Goal: Find specific page/section: Find specific page/section

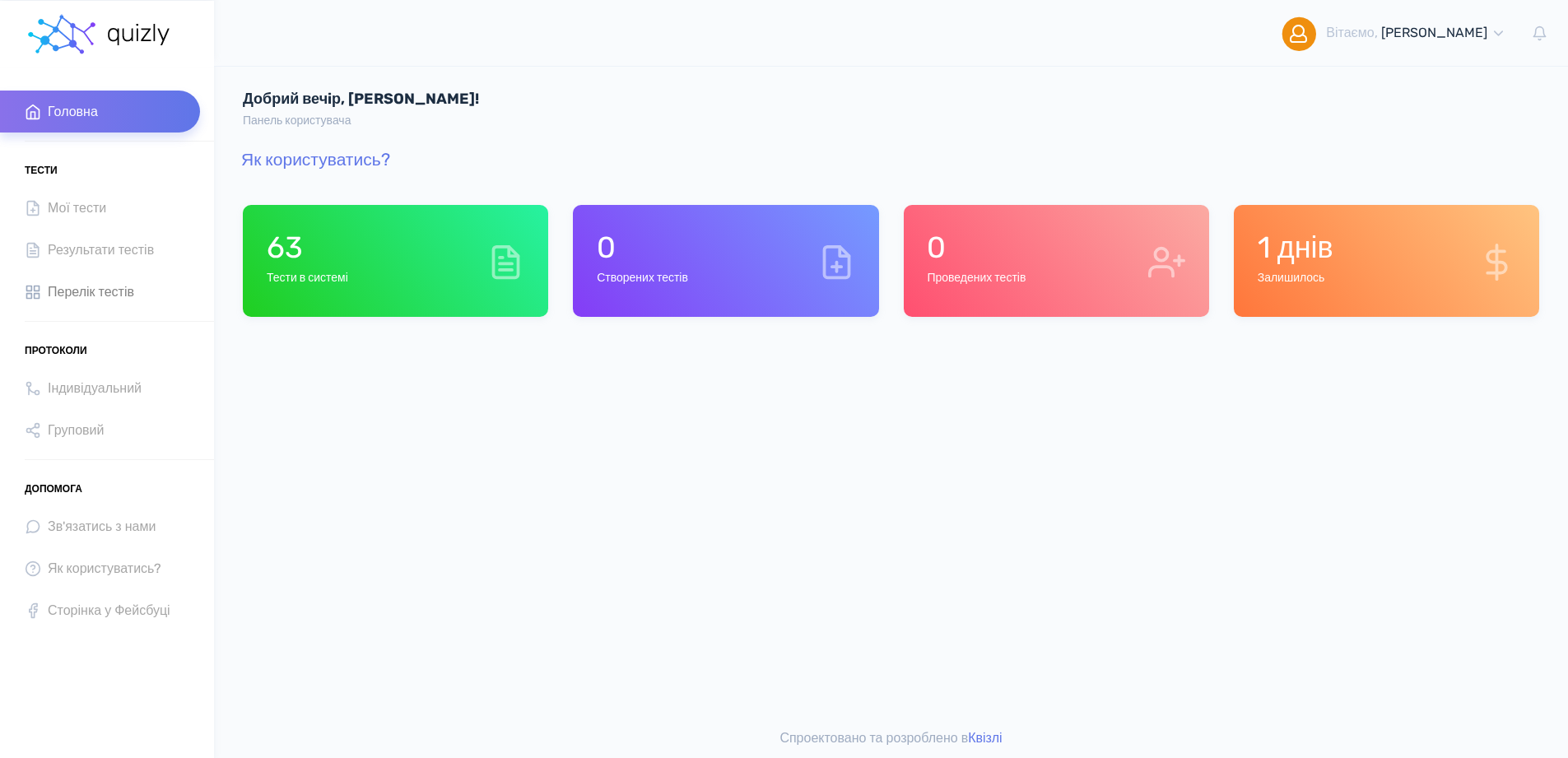
click at [68, 285] on span "Перелік тестів" at bounding box center [91, 292] width 86 height 23
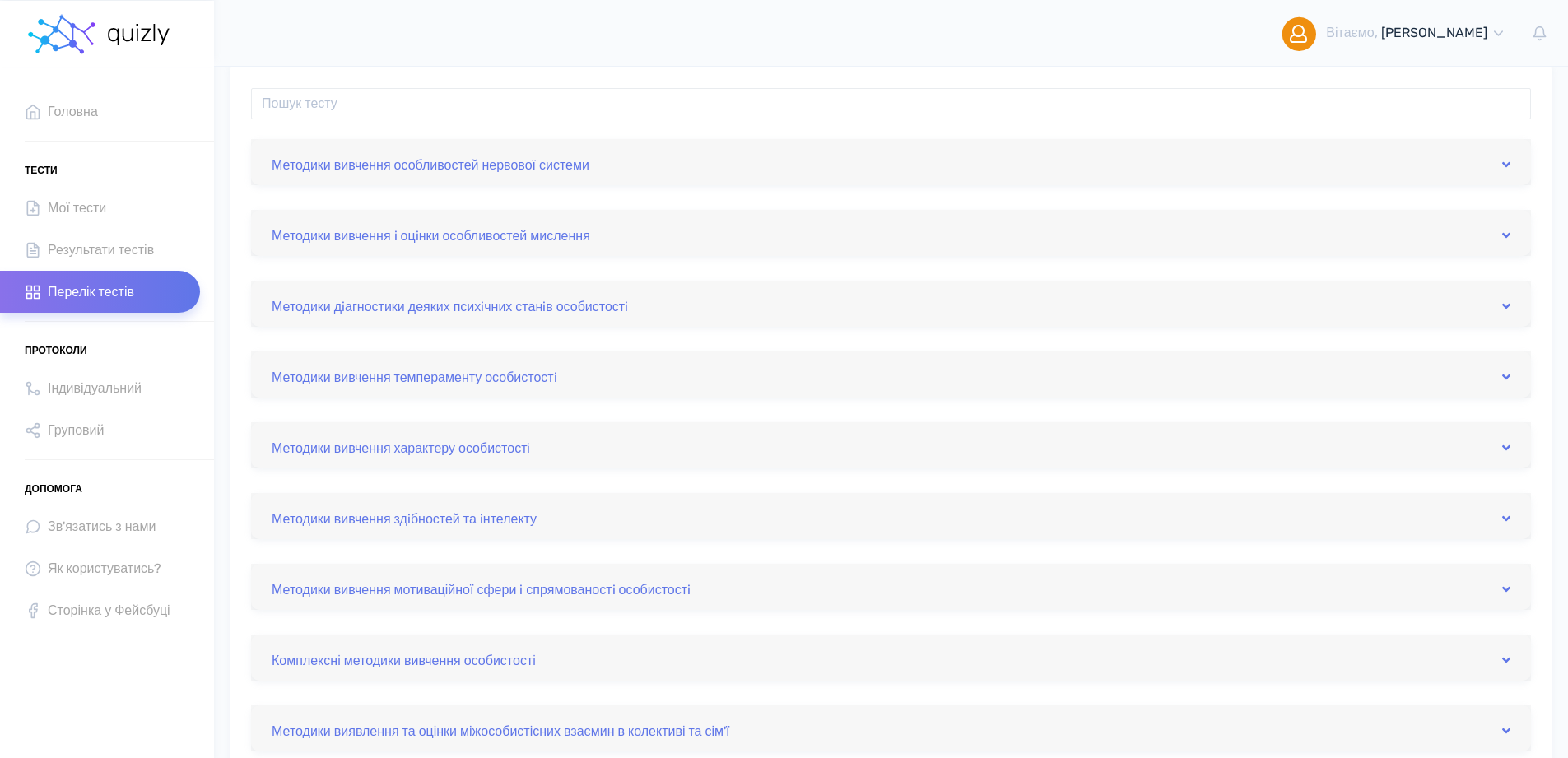
scroll to position [330, 0]
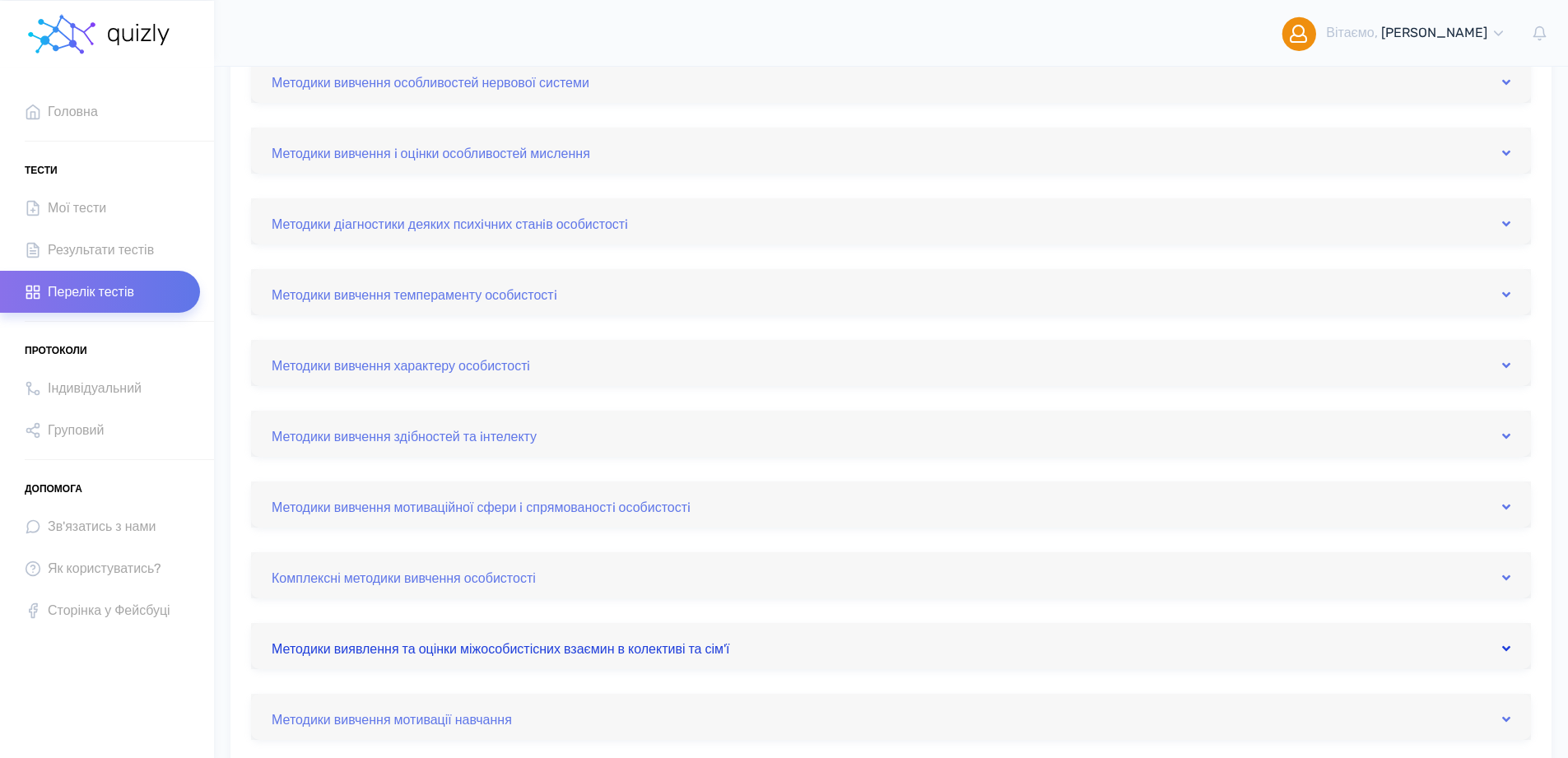
click at [427, 646] on link "Методики виявлення та оцінки міжособистісних взаємин в колективі та сім'ї" at bounding box center [891, 646] width 1239 height 26
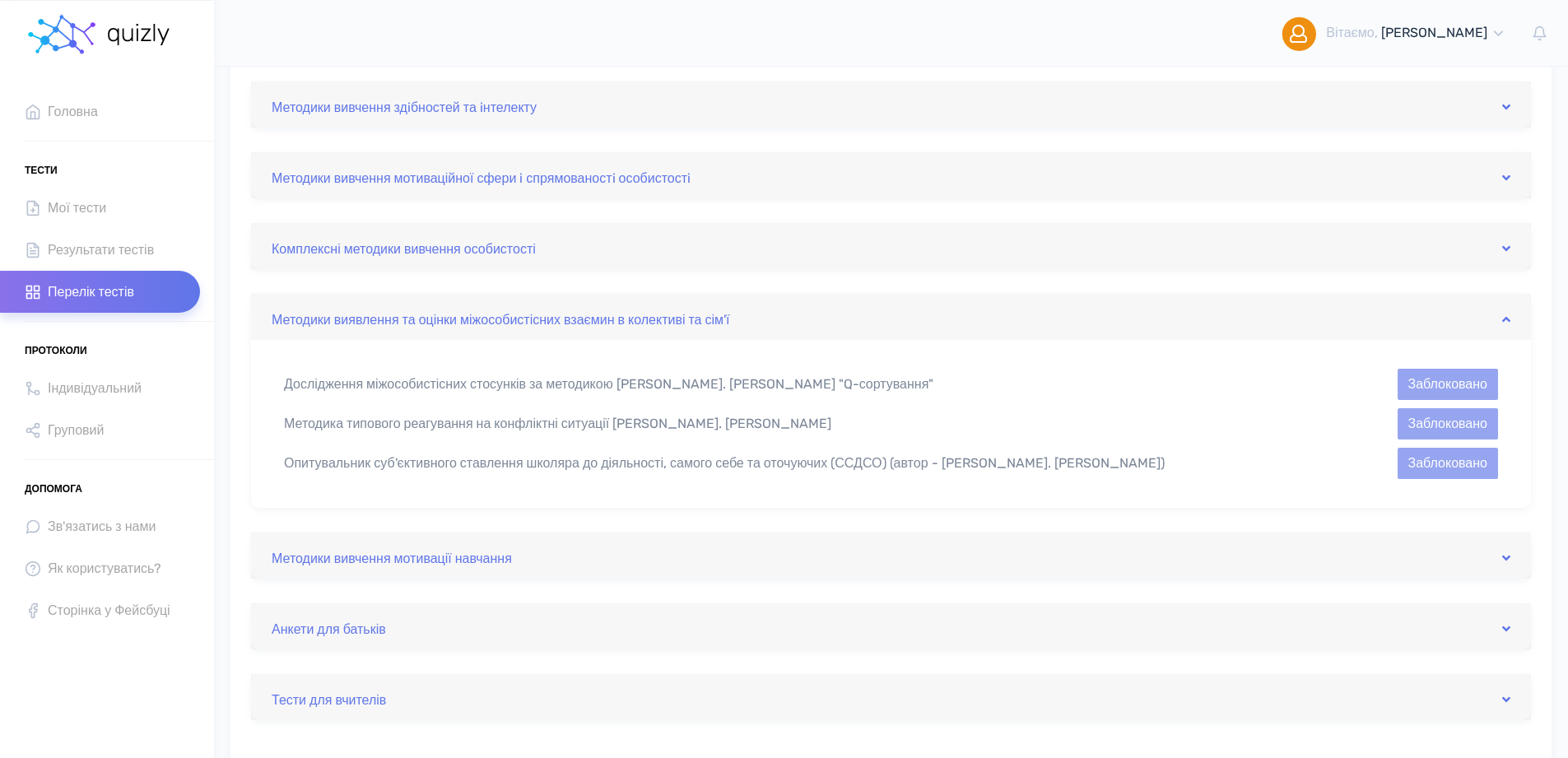
scroll to position [741, 0]
